Goal: Check status: Check status

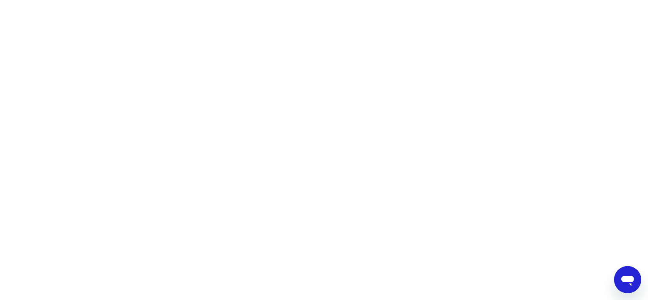
scroll to position [783, 0]
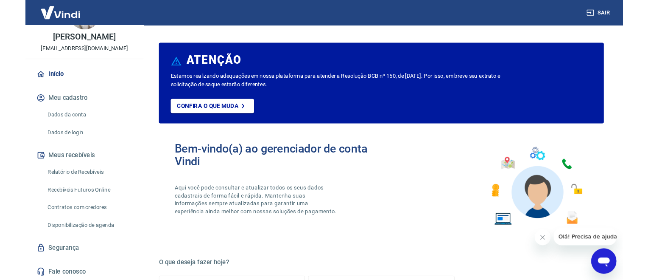
scroll to position [45, 0]
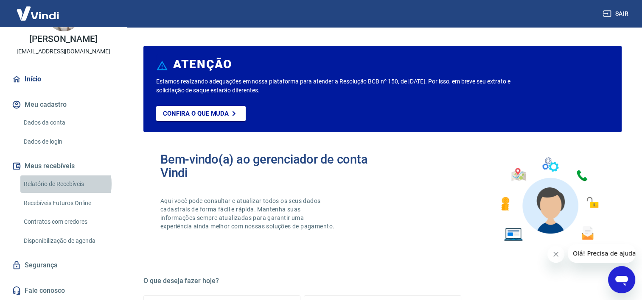
click at [56, 184] on link "Relatório de Recebíveis" at bounding box center [68, 184] width 96 height 17
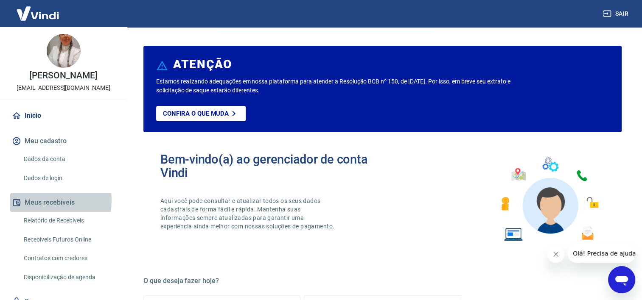
click at [41, 210] on button "Meus recebíveis" at bounding box center [63, 202] width 106 height 19
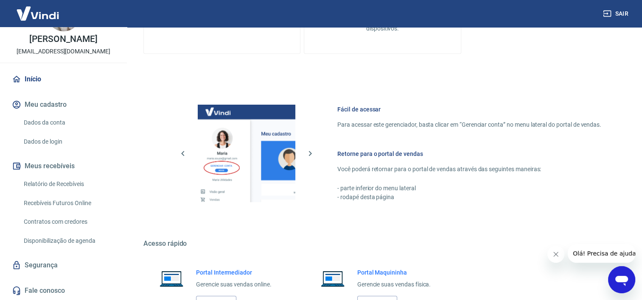
scroll to position [457, 0]
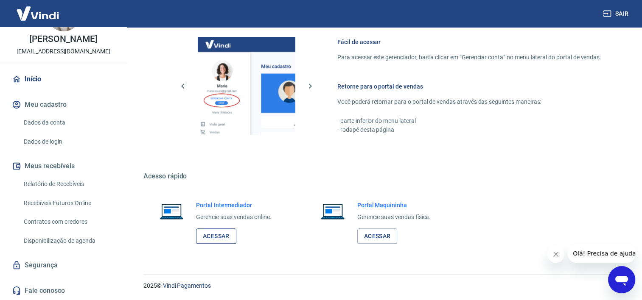
click at [216, 234] on link "Acessar" at bounding box center [216, 237] width 40 height 16
